Goal: Download file/media

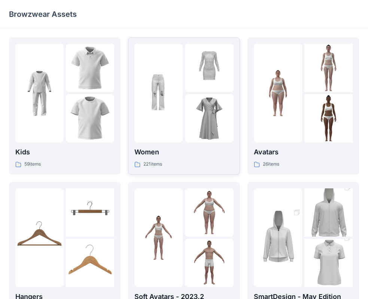
click at [164, 149] on p "Women" at bounding box center [183, 152] width 99 height 10
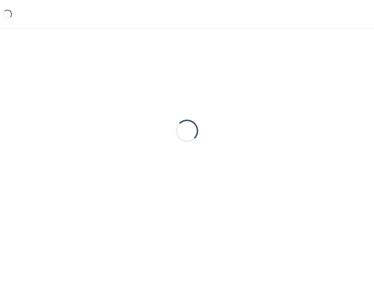
click at [164, 149] on div "Loading..." at bounding box center [187, 130] width 356 height 187
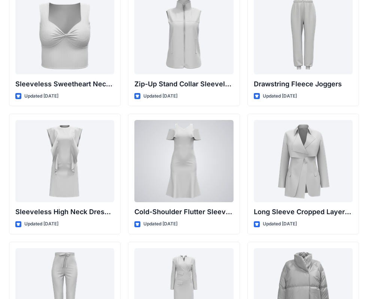
scroll to position [2613, 0]
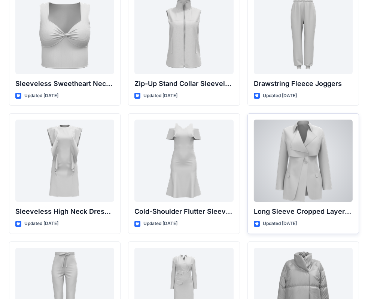
click at [312, 176] on div at bounding box center [302, 161] width 99 height 82
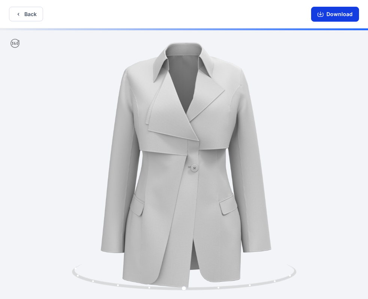
click at [325, 13] on button "Download" at bounding box center [335, 14] width 48 height 15
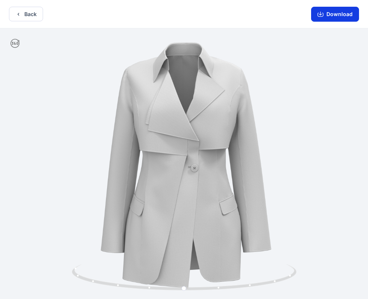
click at [339, 14] on button "Download" at bounding box center [335, 14] width 48 height 15
